Goal: Task Accomplishment & Management: Manage account settings

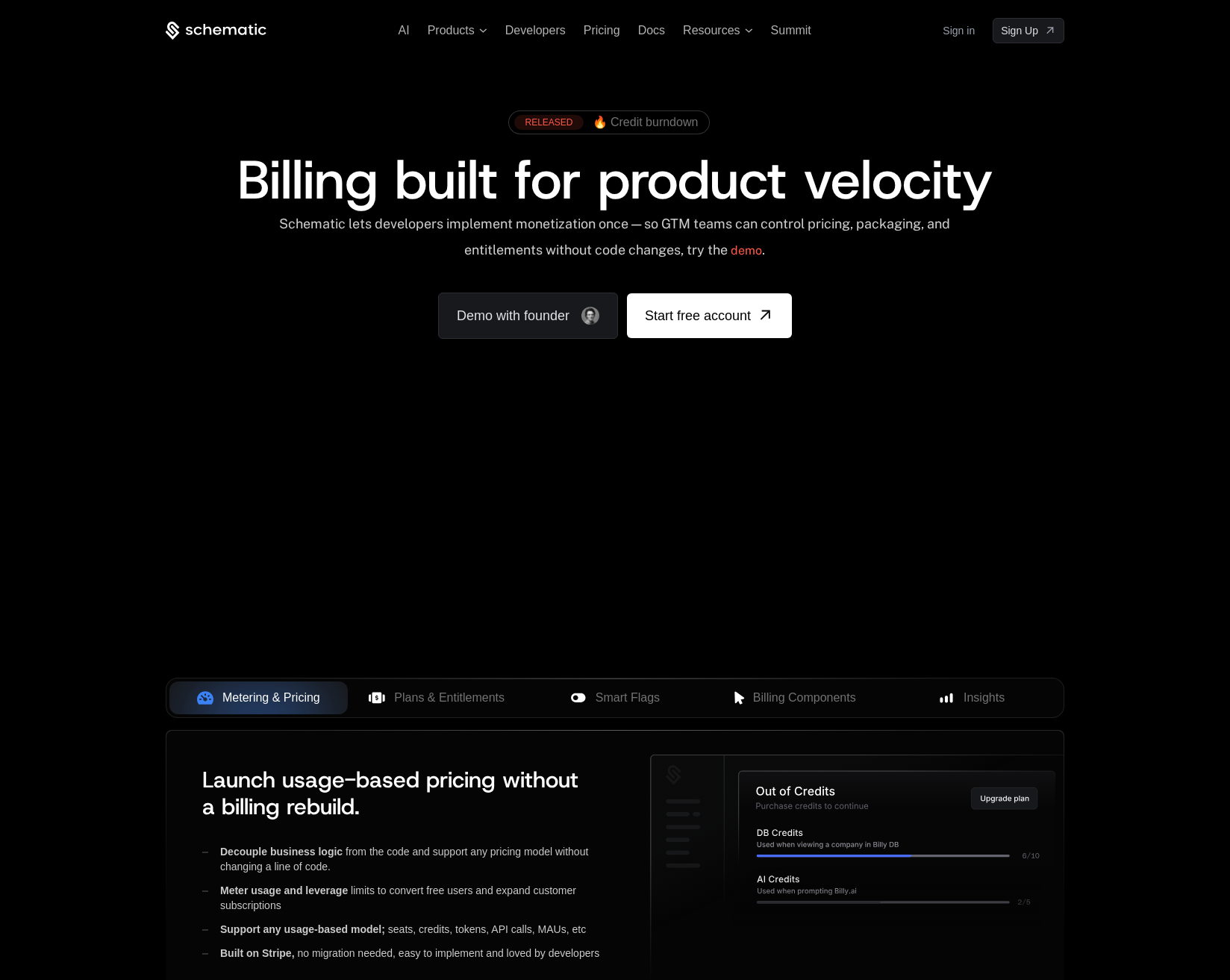
click at [967, 24] on link "Sign in" at bounding box center [958, 30] width 32 height 24
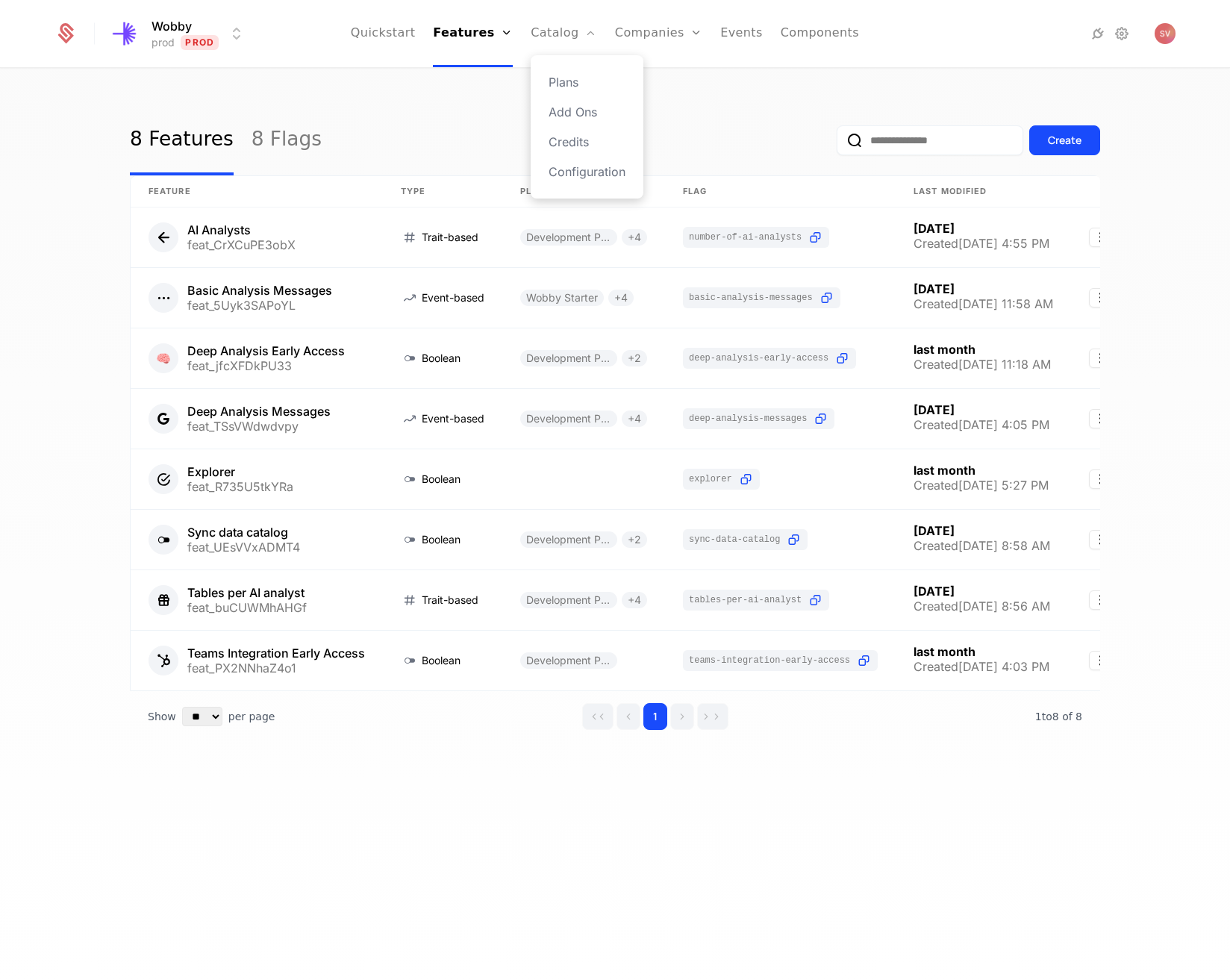
click at [630, 49] on ul "Quickstart Features Features Flags Catalog Plans Add Ons Credits Configuration …" at bounding box center [605, 33] width 508 height 67
click at [648, 82] on link "Companies" at bounding box center [667, 81] width 69 height 18
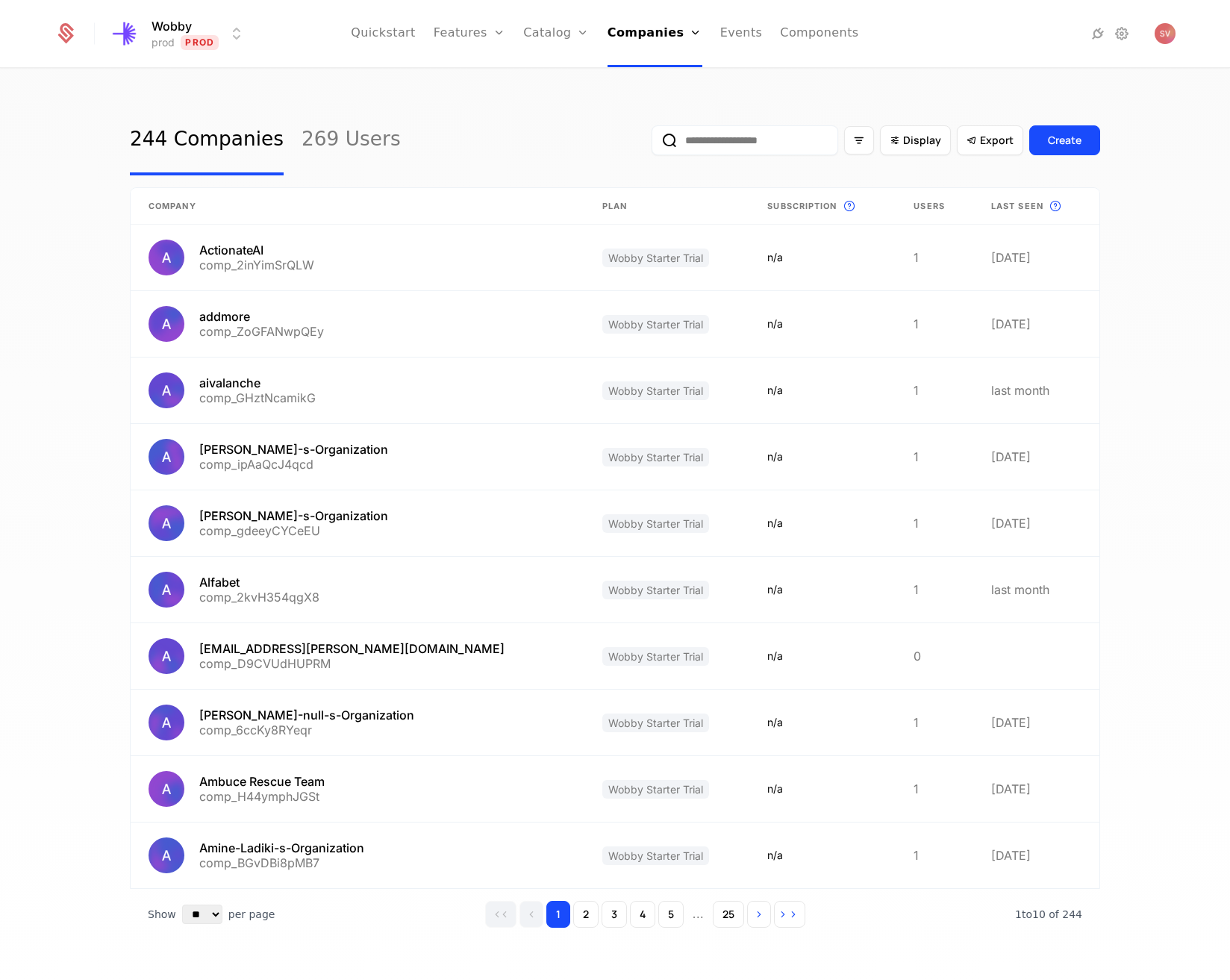
click at [727, 145] on input "email" at bounding box center [745, 140] width 187 height 30
type input "******"
click at [652, 143] on button "submit" at bounding box center [652, 143] width 0 height 0
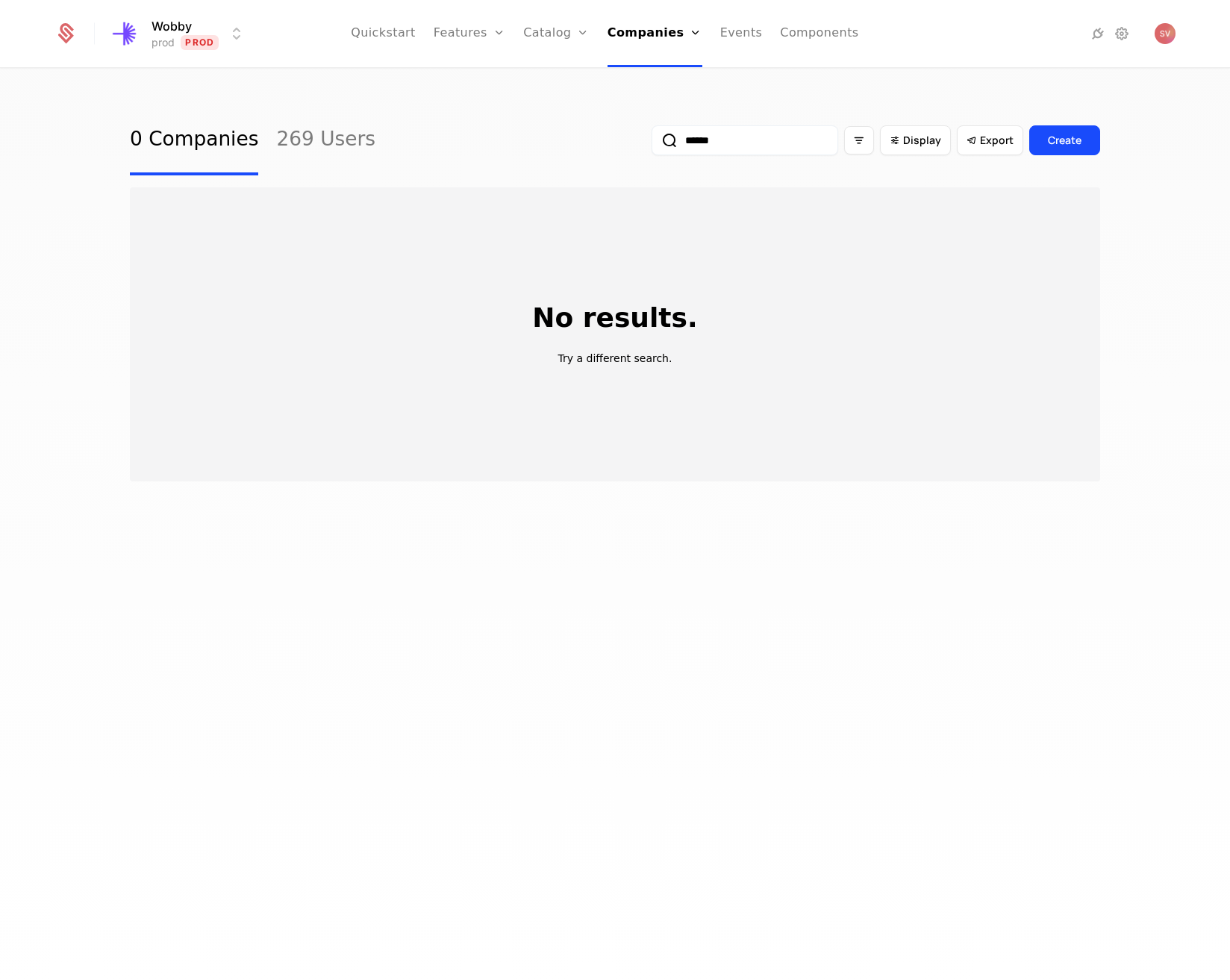
click at [721, 147] on input "******" at bounding box center [745, 140] width 187 height 30
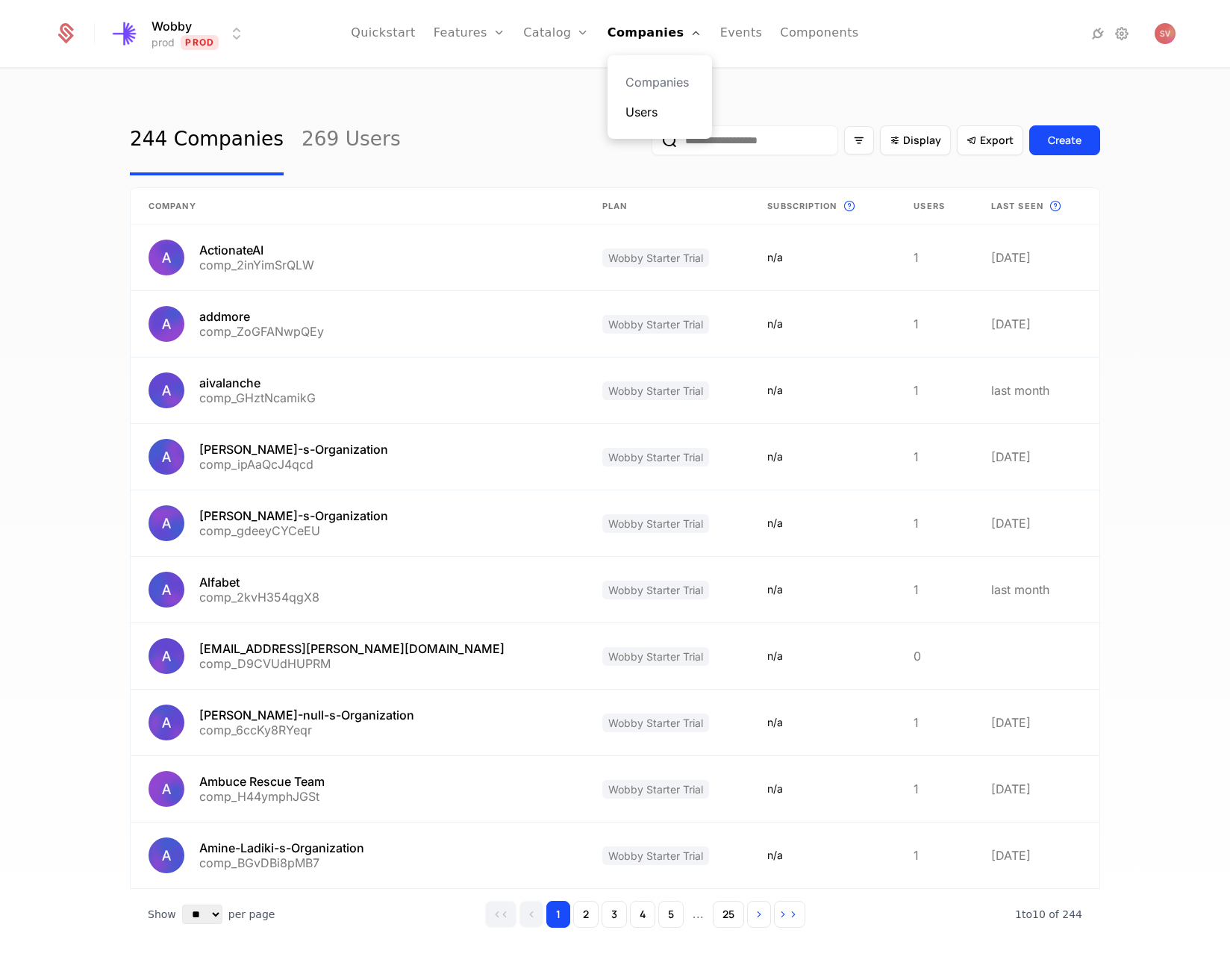
click at [651, 105] on link "Users" at bounding box center [660, 112] width 69 height 18
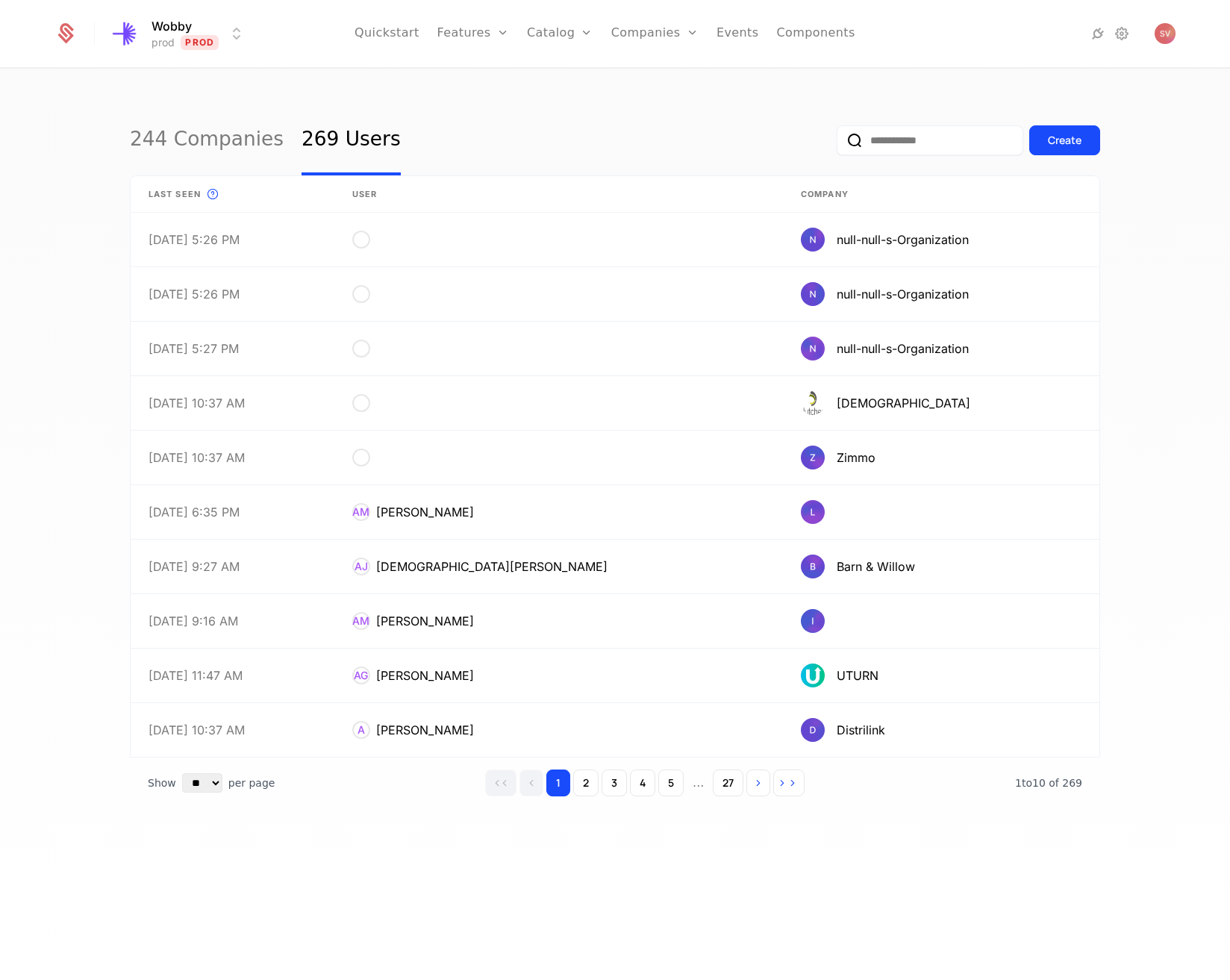
click at [888, 136] on input "email" at bounding box center [930, 140] width 187 height 30
type input "******"
click at [837, 143] on button "submit" at bounding box center [837, 143] width 0 height 0
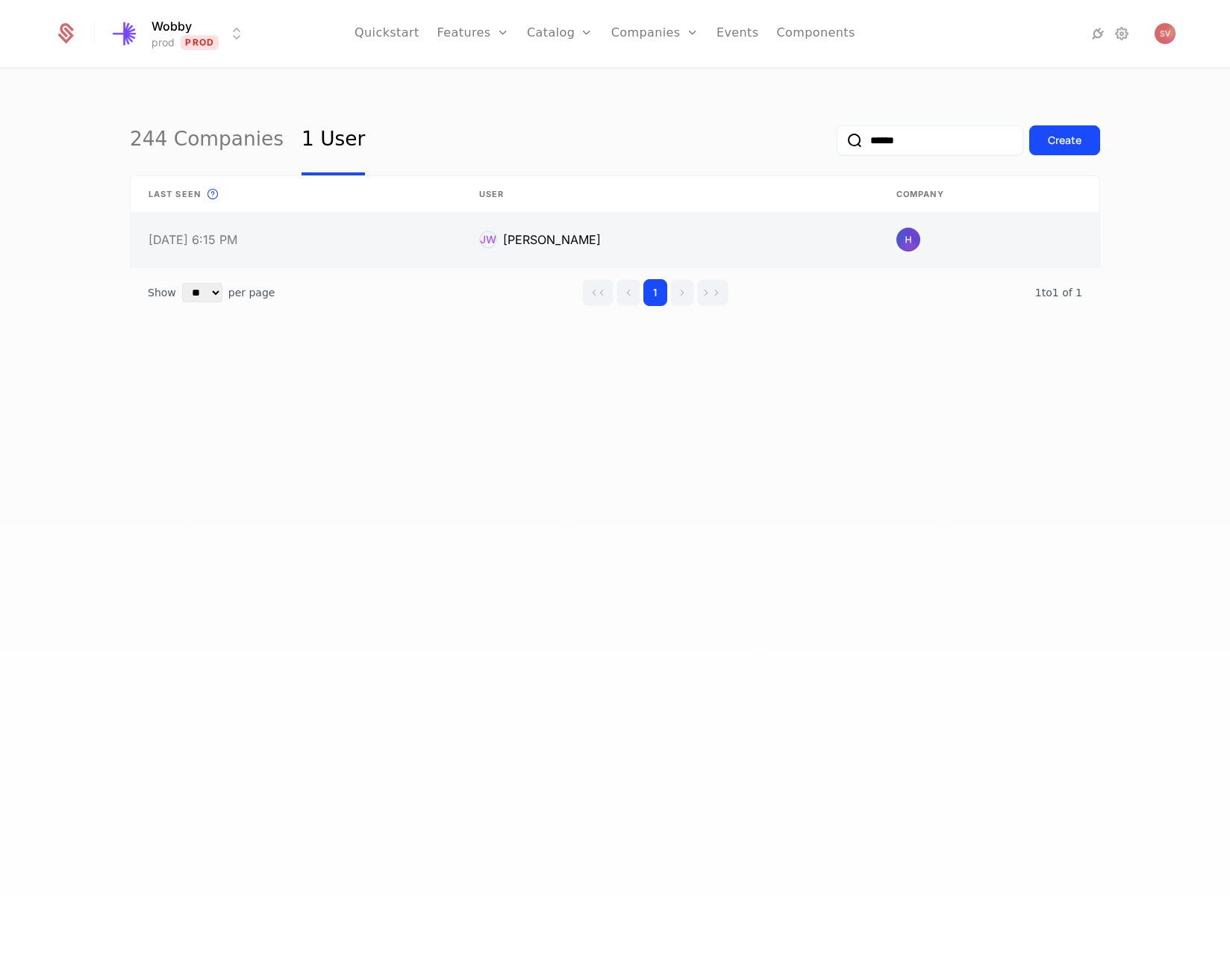
click at [537, 241] on link at bounding box center [670, 239] width 417 height 53
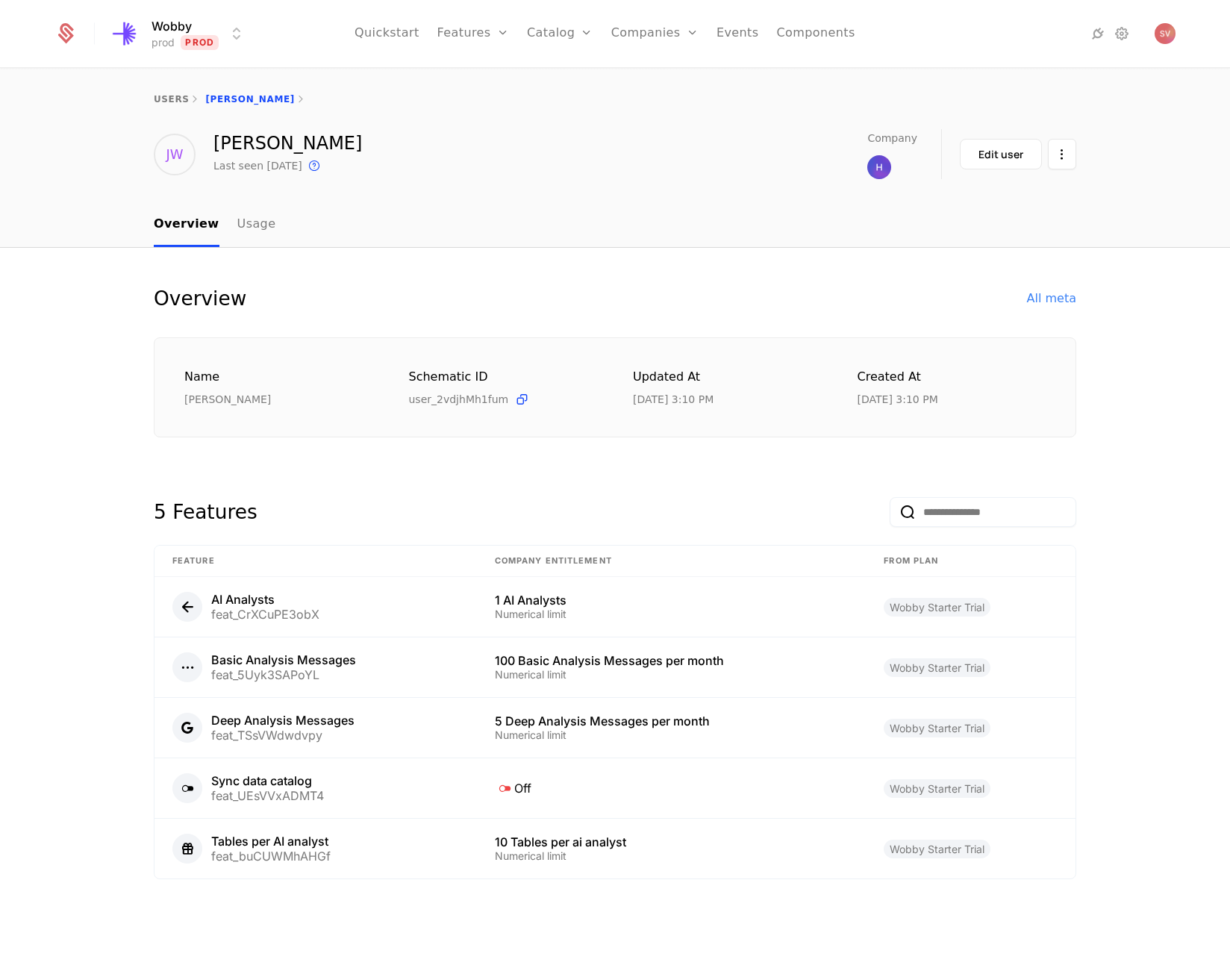
click at [880, 173] on img at bounding box center [879, 167] width 24 height 24
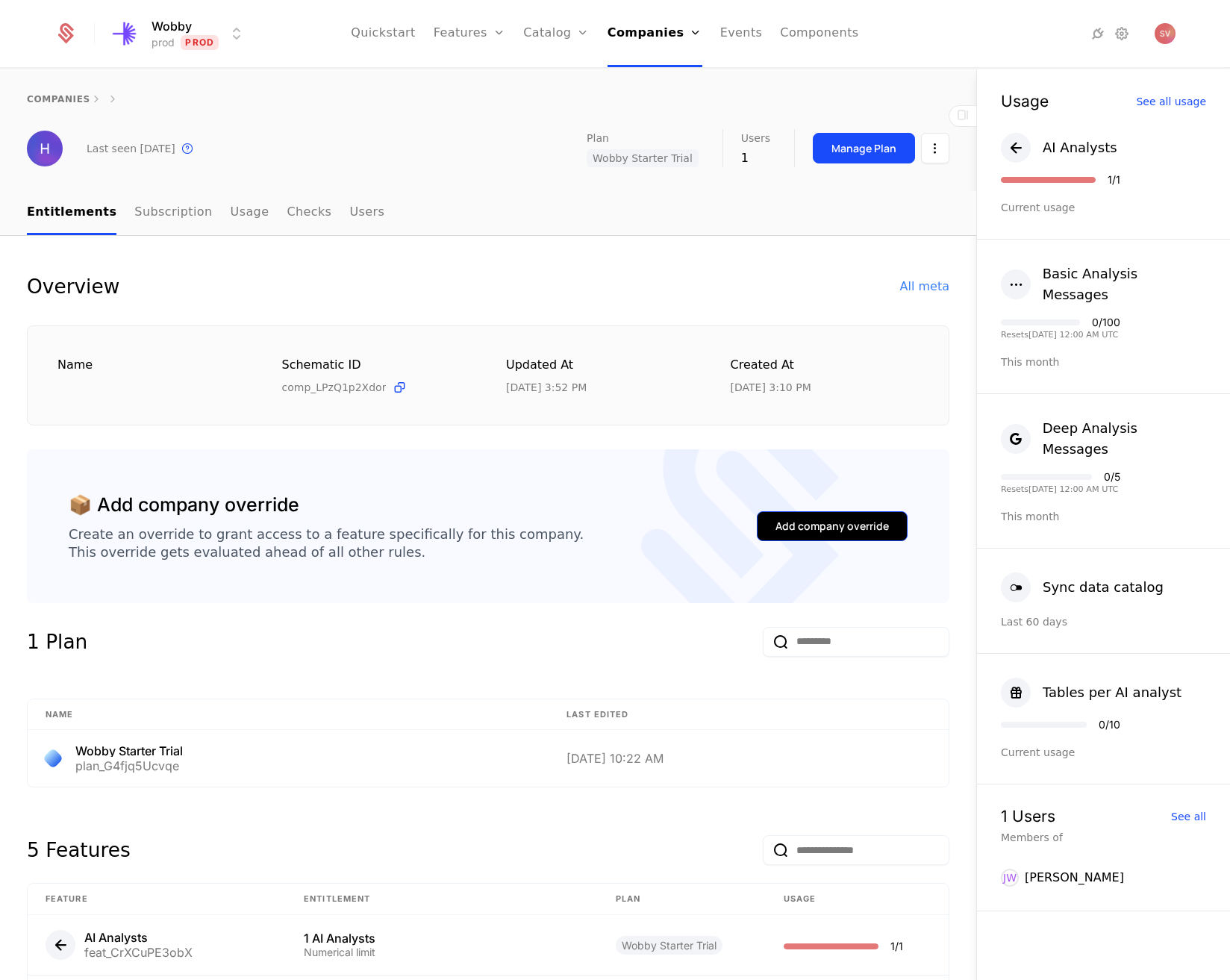
click at [800, 532] on div "Add company override" at bounding box center [832, 525] width 113 height 15
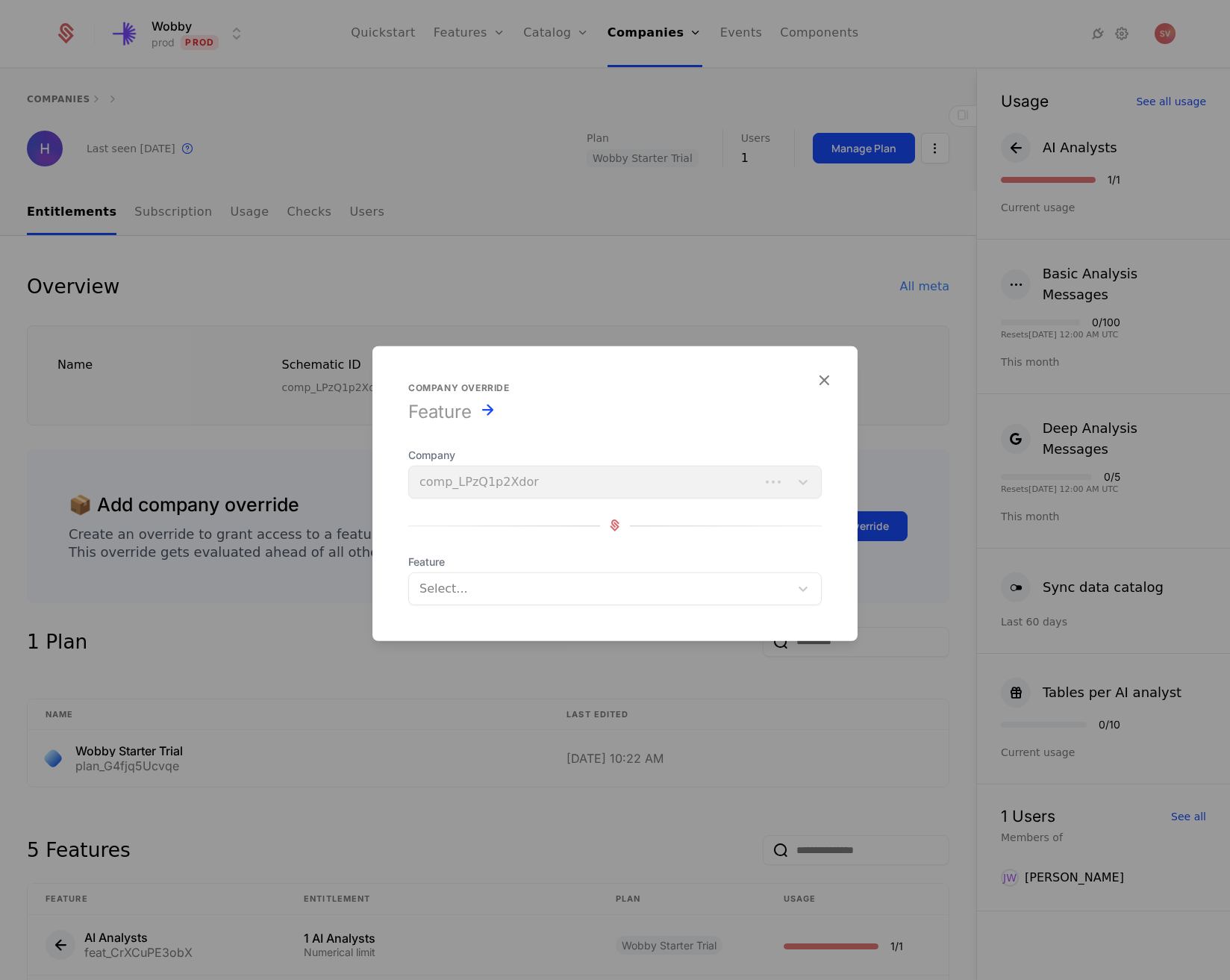
click at [545, 588] on div at bounding box center [599, 587] width 360 height 21
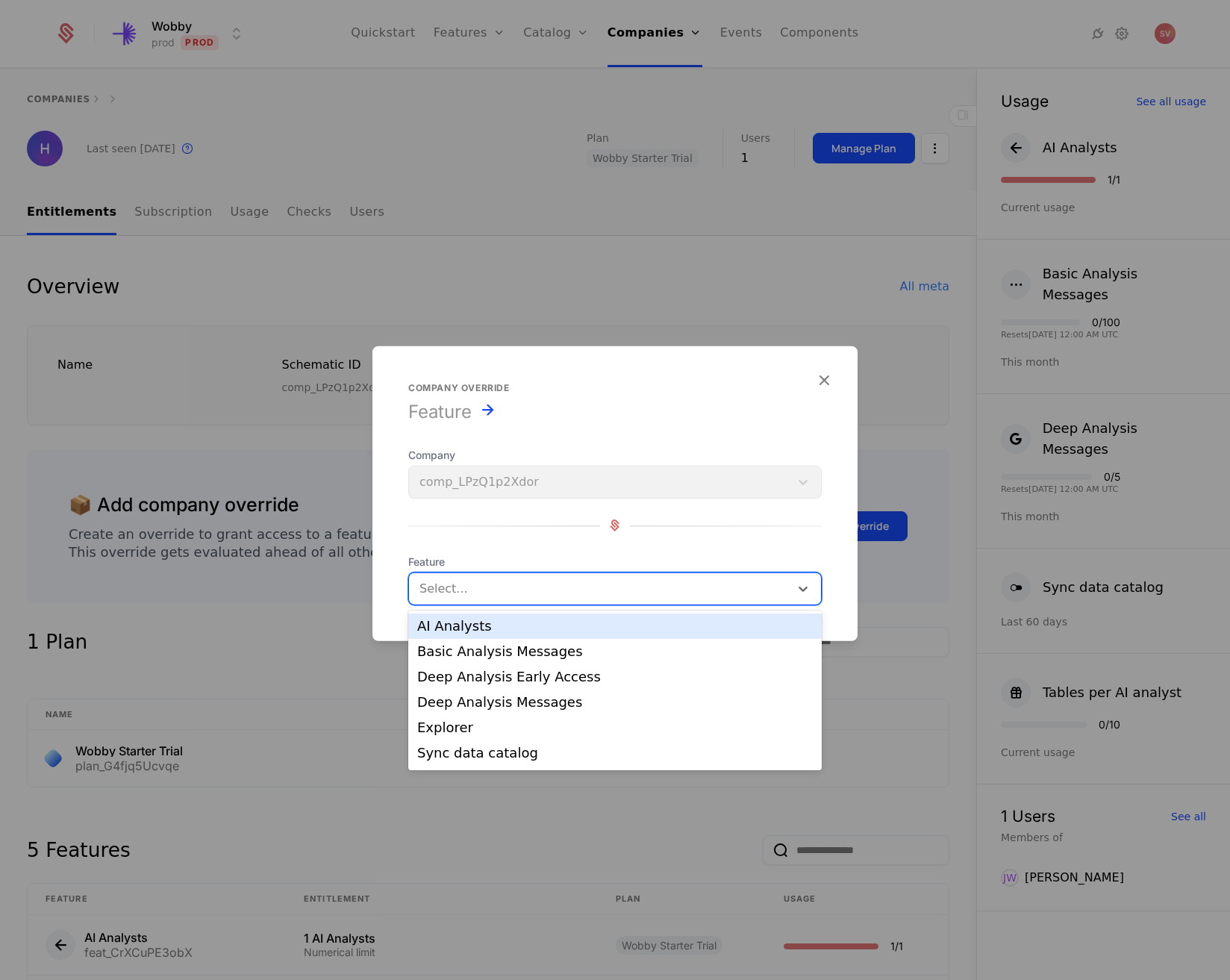
click at [529, 631] on div "AI Analysts" at bounding box center [615, 625] width 395 height 13
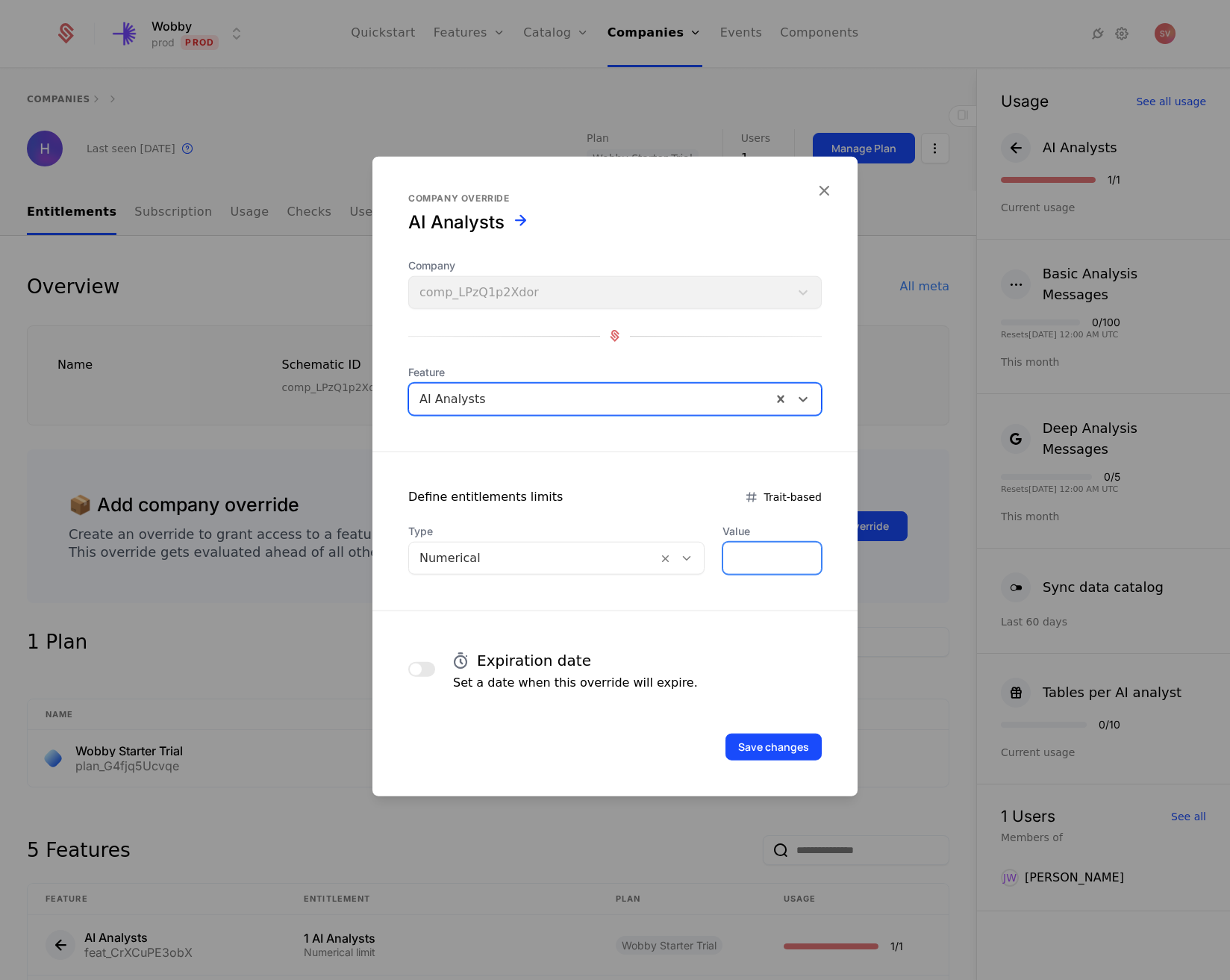
click at [745, 567] on input "*" at bounding box center [772, 557] width 98 height 31
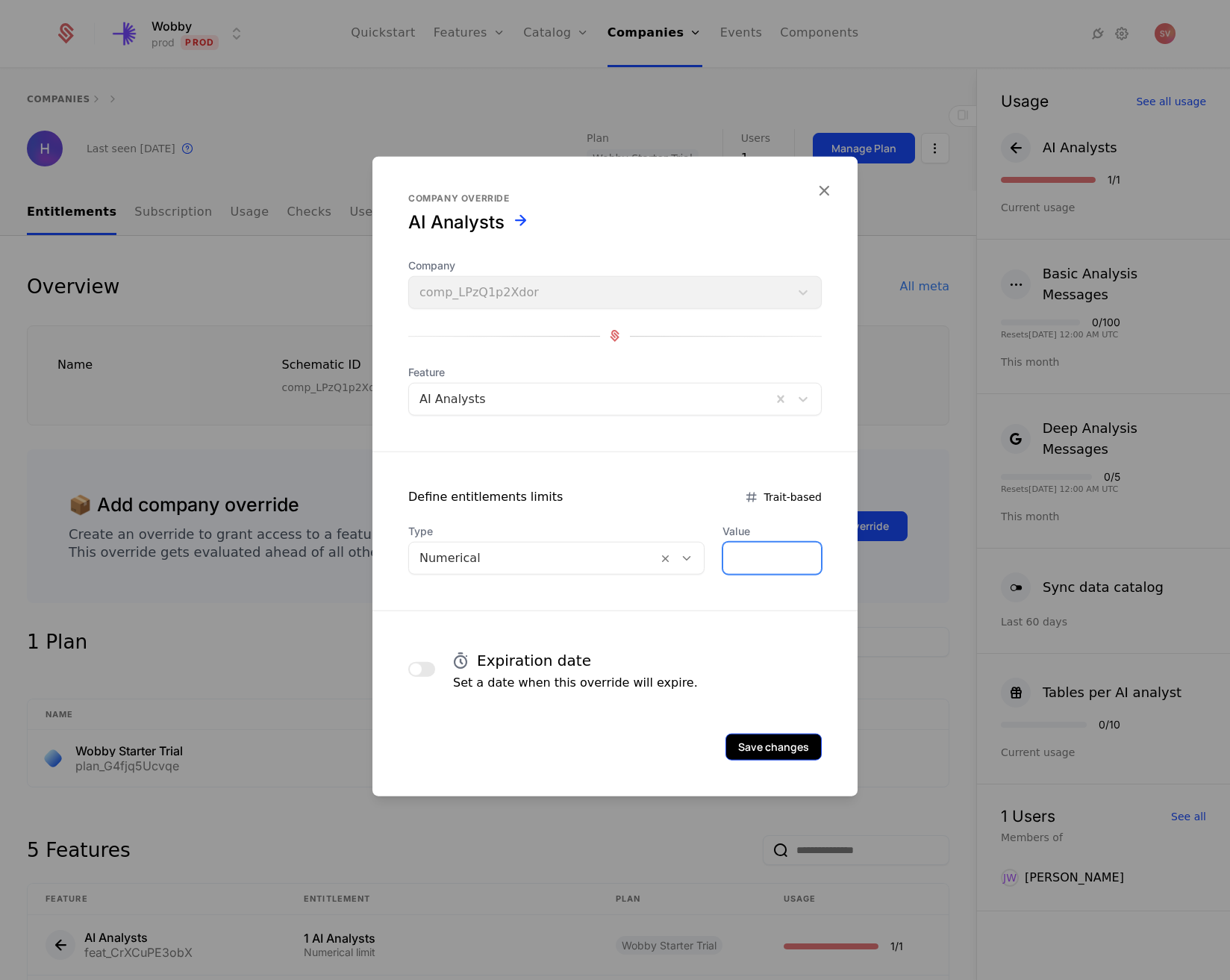
type input "*"
click at [776, 749] on button "Save changes" at bounding box center [773, 746] width 96 height 27
